Goal: Check status: Check status

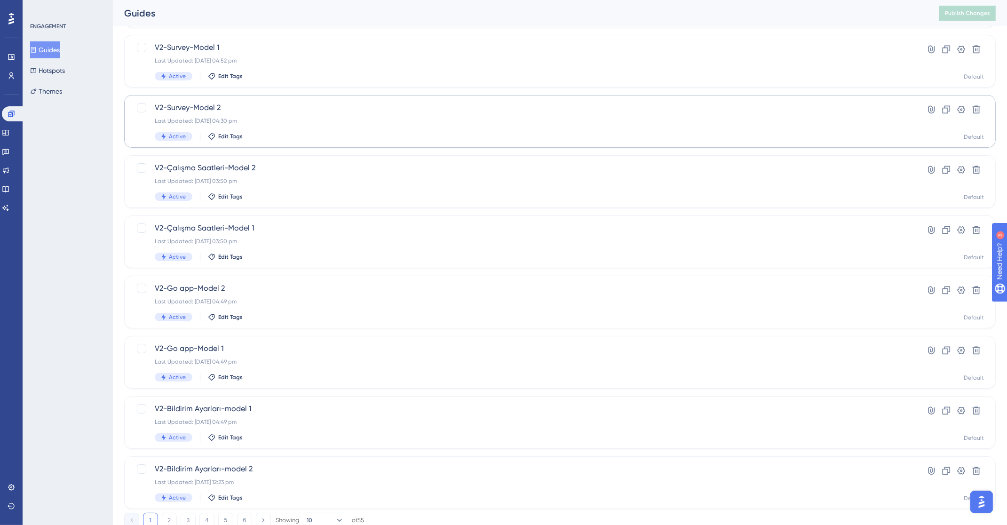
scroll to position [205, 0]
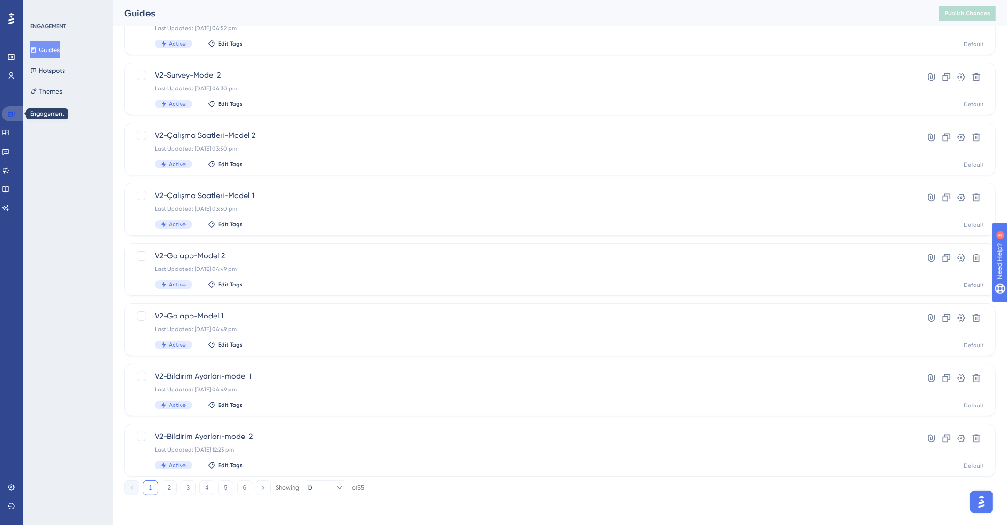
click at [9, 113] on icon at bounding box center [12, 114] width 8 height 8
click at [9, 129] on link at bounding box center [6, 132] width 8 height 15
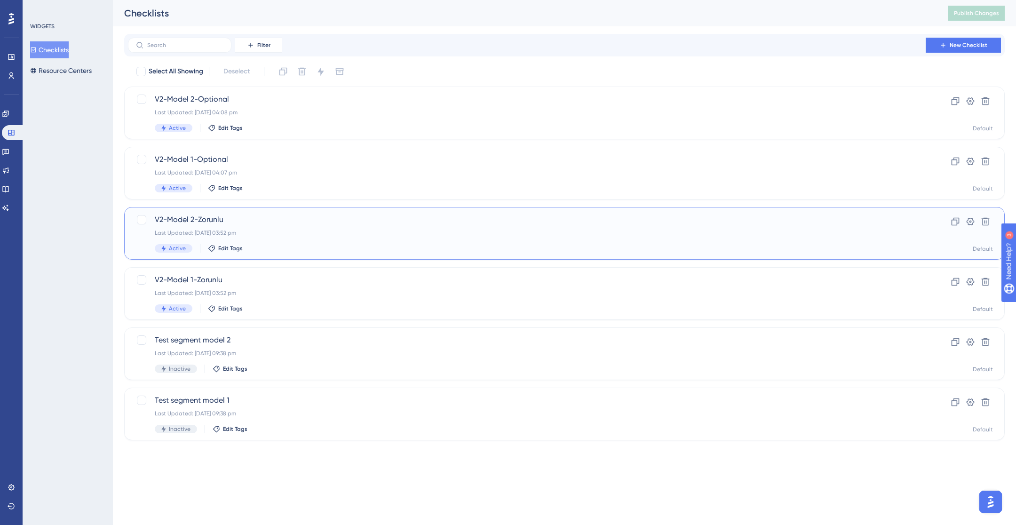
click at [251, 240] on div "V2-Model 2-Zorunlu Last Updated: [DATE] 03:52 pm Active Edit Tags" at bounding box center [527, 233] width 744 height 39
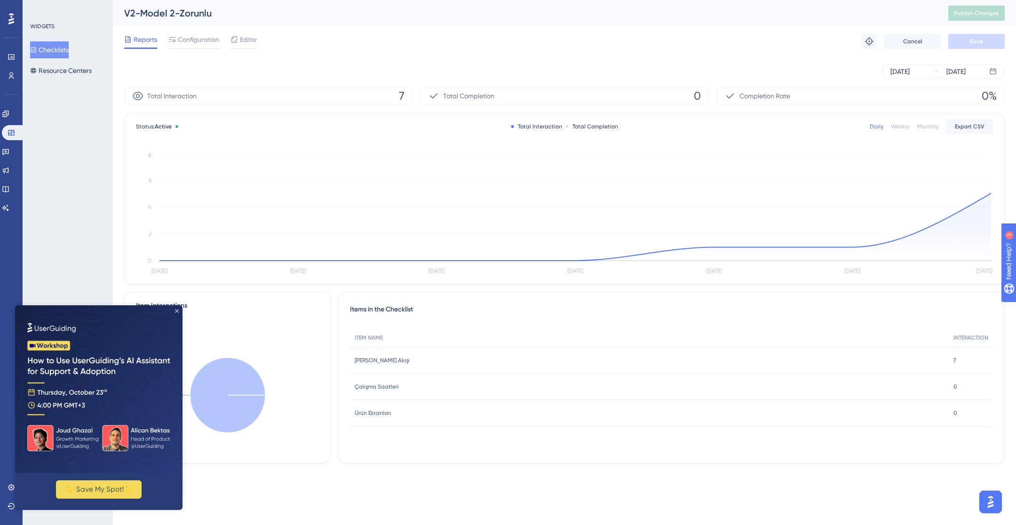
click at [176, 310] on icon "Close Preview" at bounding box center [177, 311] width 4 height 4
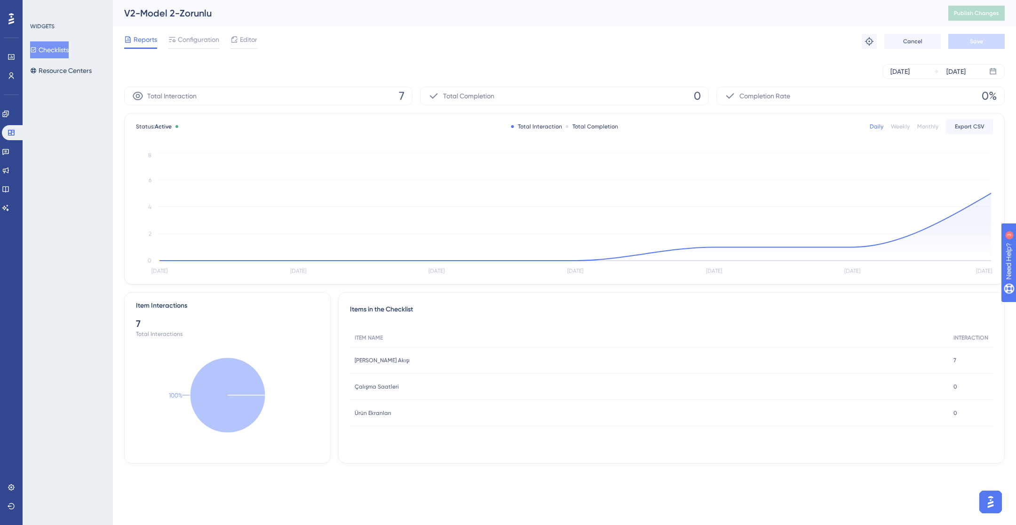
click at [366, 392] on div "Çalışma Saatleri Çalışma Saatleri" at bounding box center [649, 387] width 599 height 26
click at [245, 41] on span "Editor" at bounding box center [248, 39] width 17 height 11
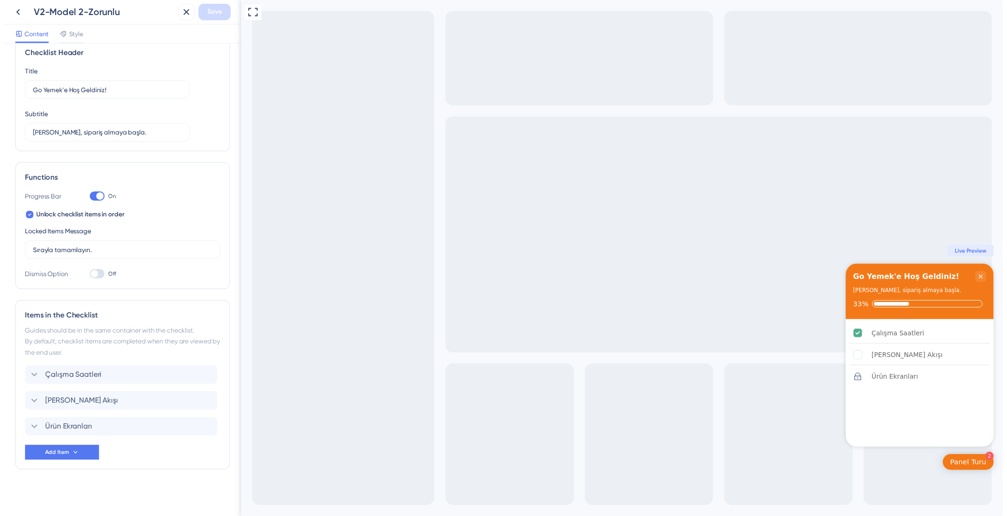
scroll to position [15, 0]
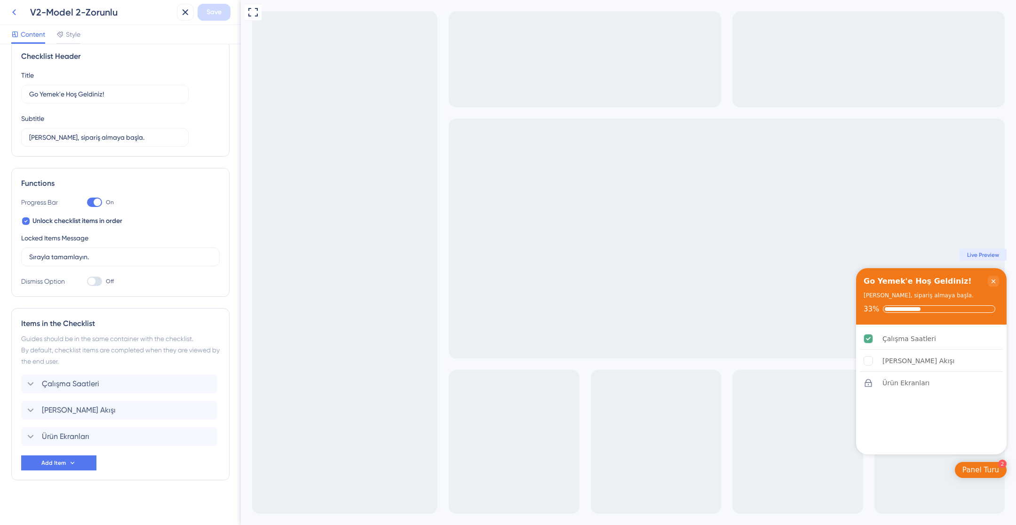
click at [15, 7] on icon at bounding box center [13, 12] width 11 height 11
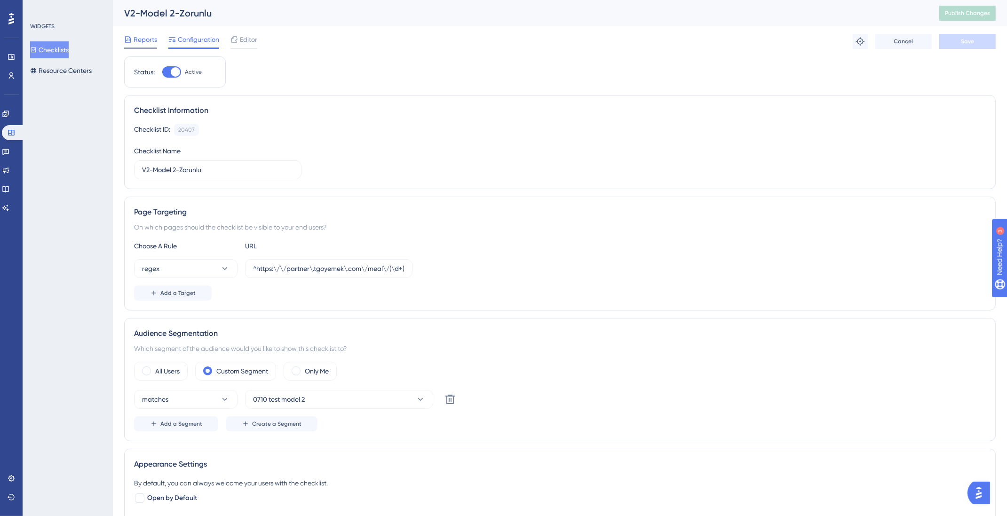
click at [154, 42] on span "Reports" at bounding box center [146, 39] width 24 height 11
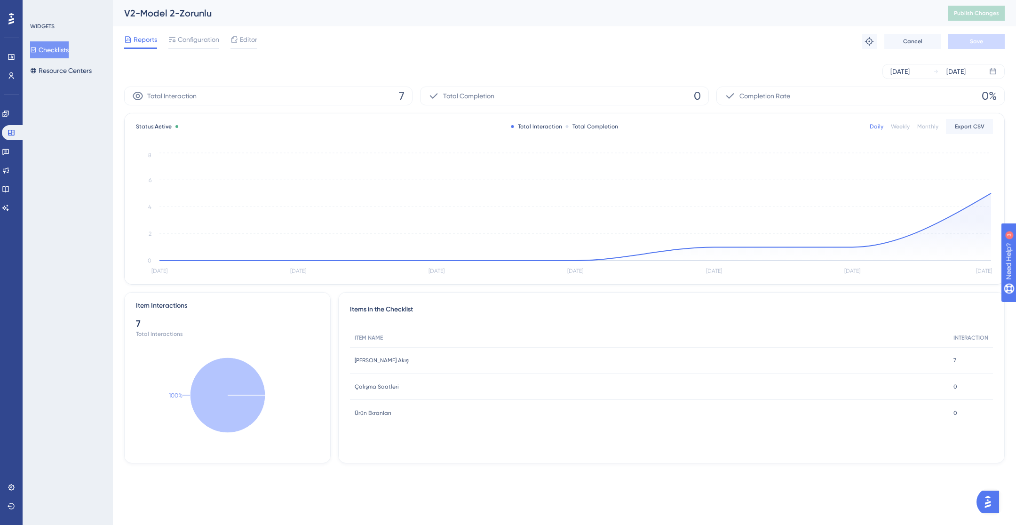
click at [373, 359] on span "[PERSON_NAME] Akışı" at bounding box center [382, 361] width 55 height 8
click at [8, 115] on icon at bounding box center [5, 114] width 6 height 6
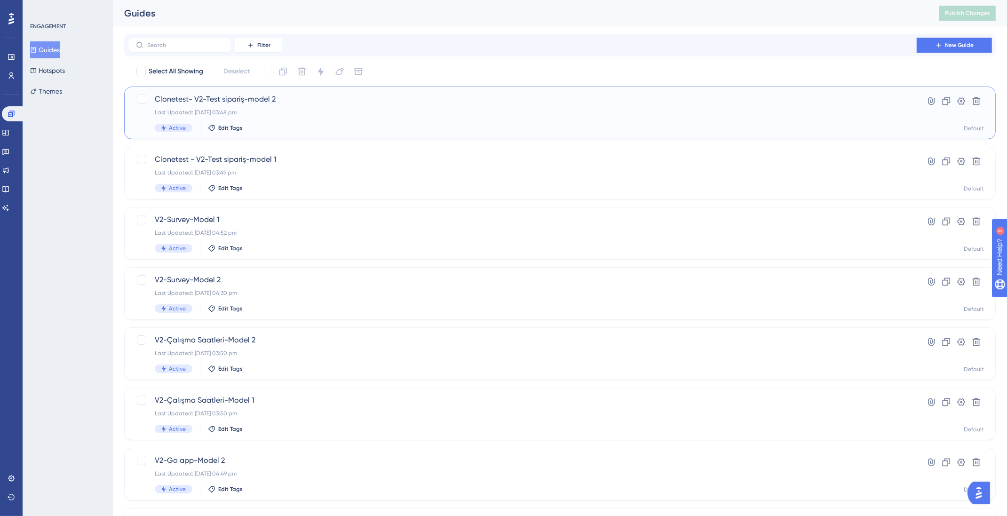
click at [304, 101] on span "Clonetest- V2-Test sipariş-model 2" at bounding box center [522, 99] width 735 height 11
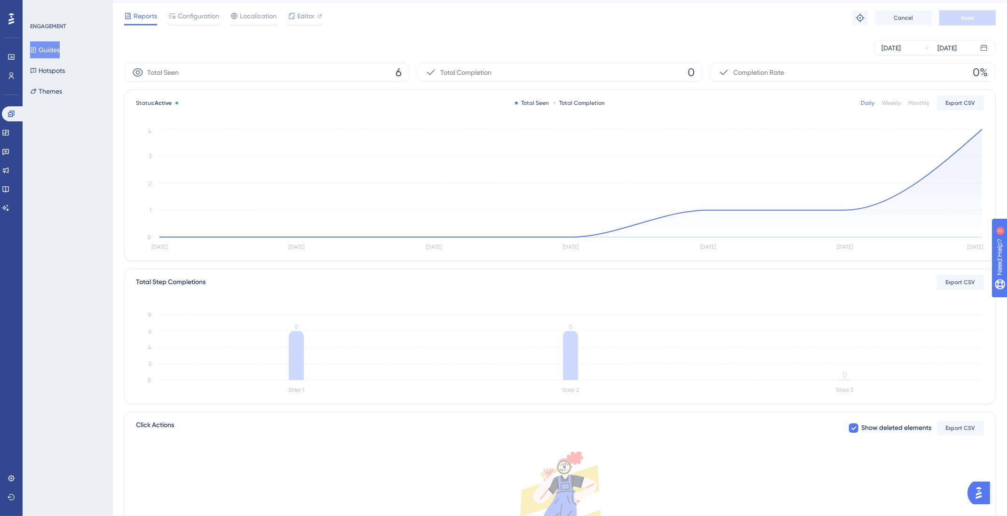
scroll to position [5, 0]
